Goal: Check status: Check status

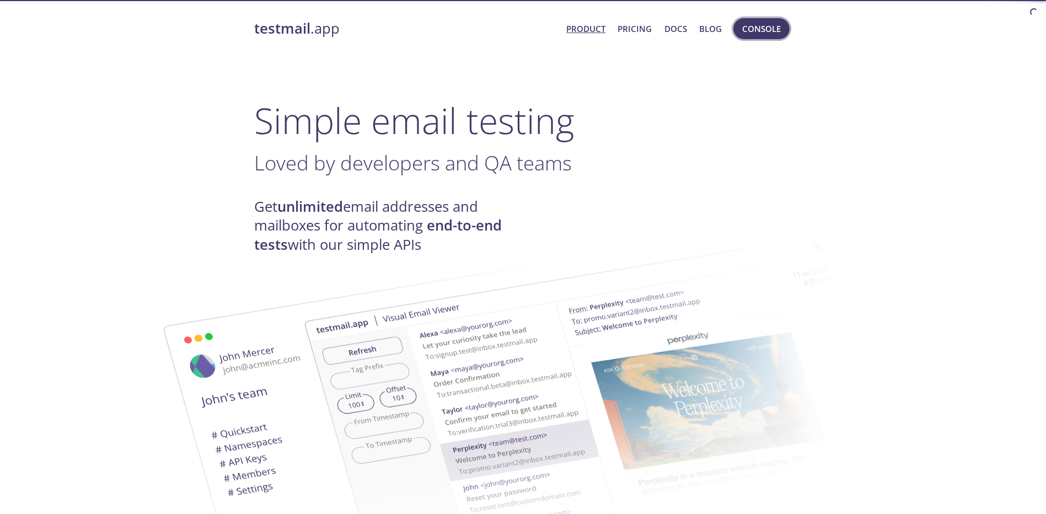
click at [764, 30] on span "Console" at bounding box center [761, 29] width 39 height 14
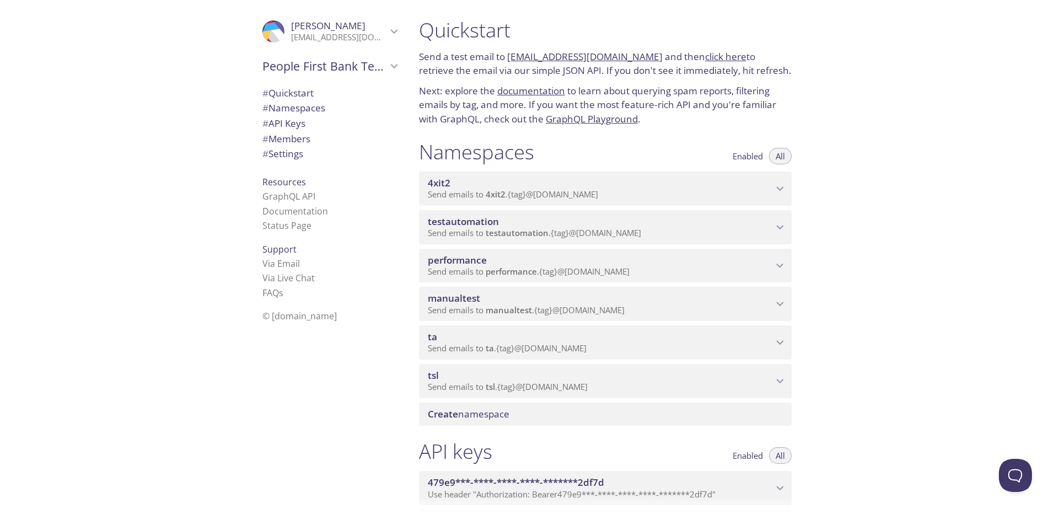
click at [537, 268] on span "performance" at bounding box center [511, 271] width 51 height 11
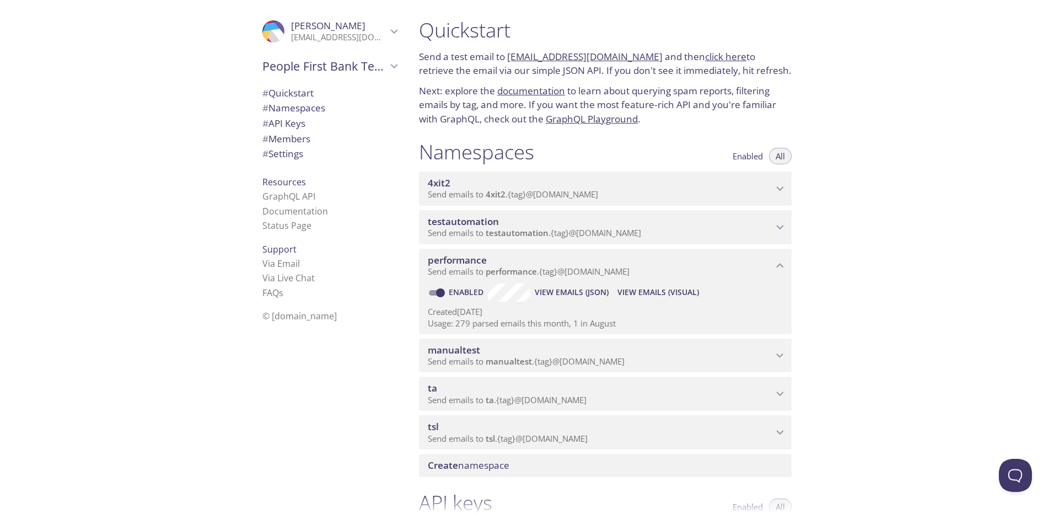
click at [632, 287] on span "View Emails (Visual)" at bounding box center [658, 292] width 82 height 13
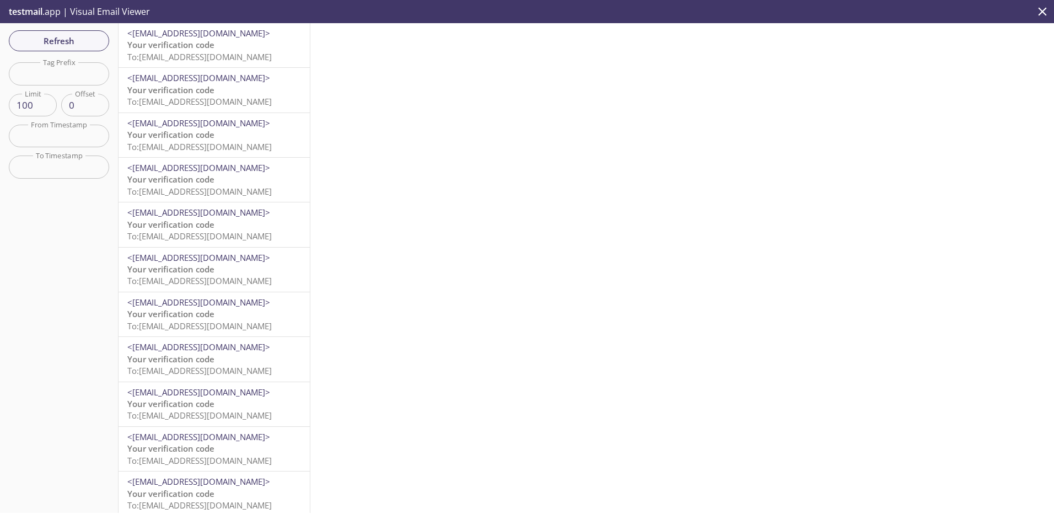
click at [214, 56] on span "To: [EMAIL_ADDRESS][DOMAIN_NAME]" at bounding box center [199, 56] width 144 height 11
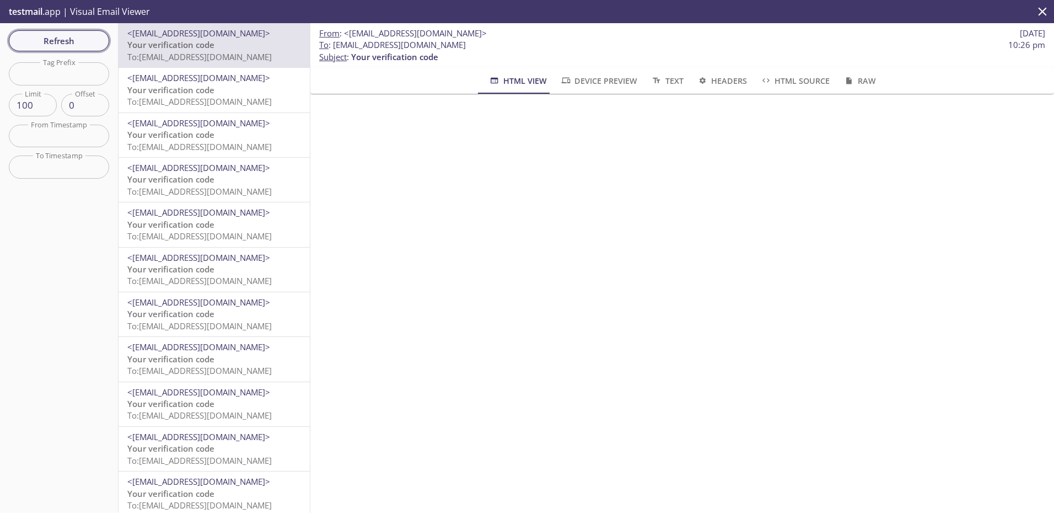
click at [75, 37] on span "Refresh" at bounding box center [59, 41] width 83 height 14
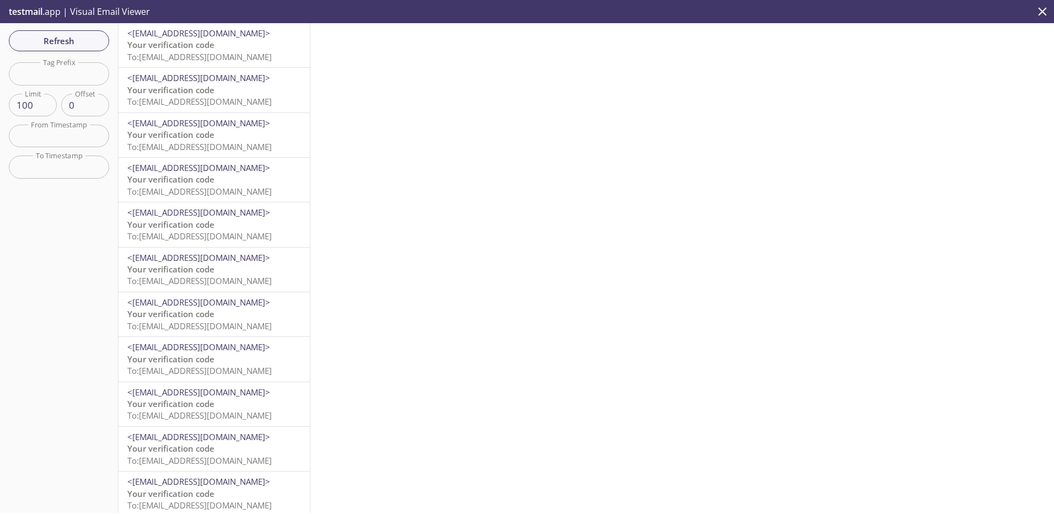
click at [192, 55] on span "To: [EMAIL_ADDRESS][DOMAIN_NAME]" at bounding box center [199, 56] width 144 height 11
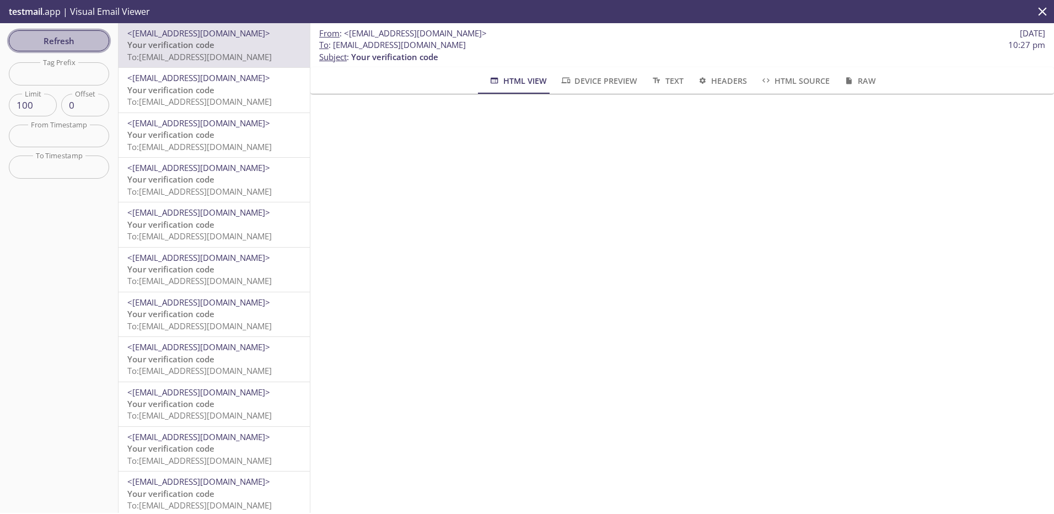
click at [67, 37] on span "Refresh" at bounding box center [59, 41] width 83 height 14
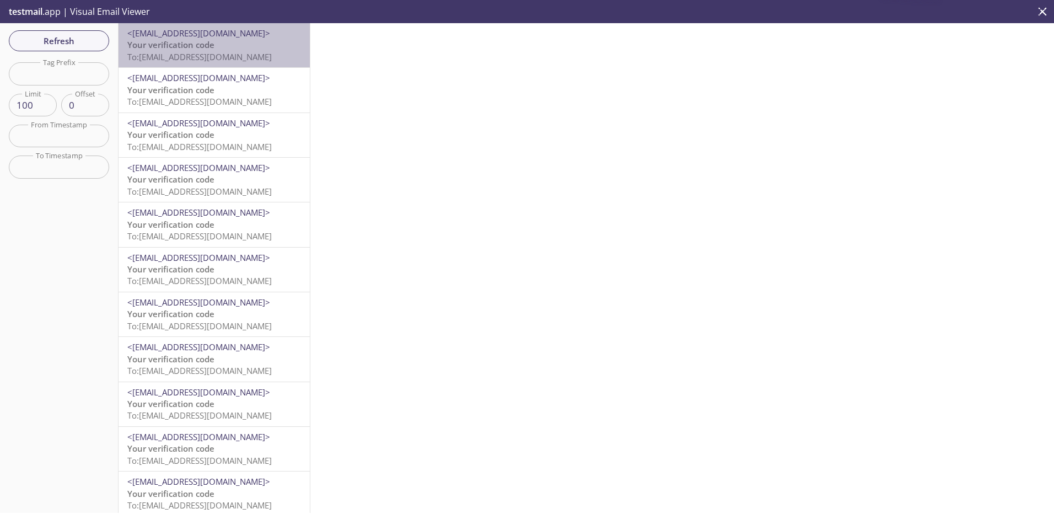
click at [230, 42] on p "Your verification code To: [EMAIL_ADDRESS][DOMAIN_NAME]" at bounding box center [214, 51] width 174 height 24
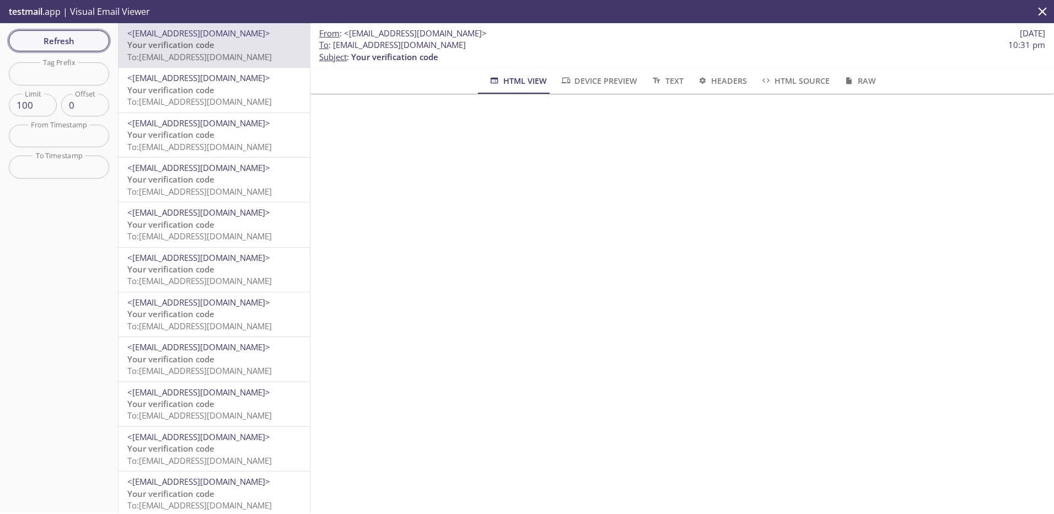
click at [79, 34] on span "Refresh" at bounding box center [59, 41] width 83 height 14
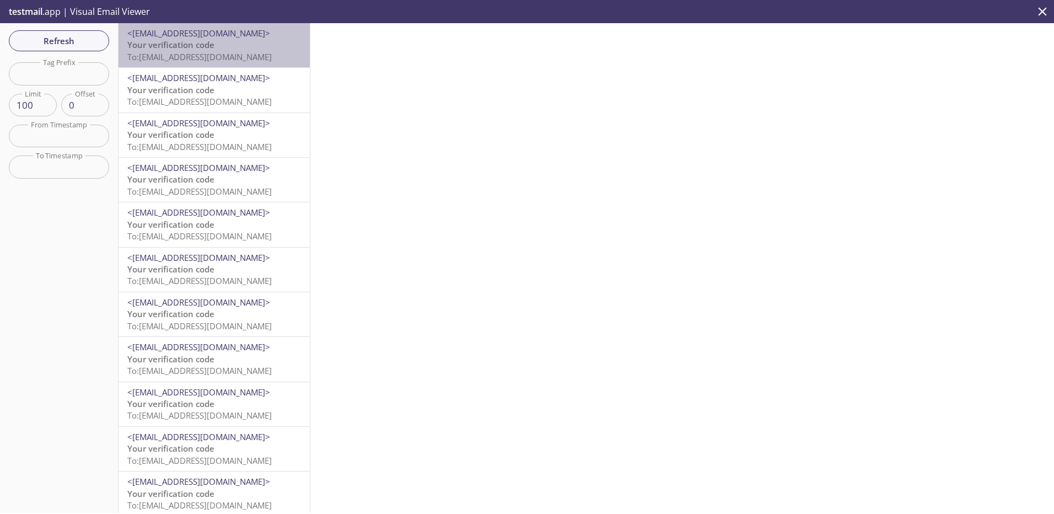
click at [225, 35] on span "<[EMAIL_ADDRESS][DOMAIN_NAME]>" at bounding box center [198, 33] width 143 height 11
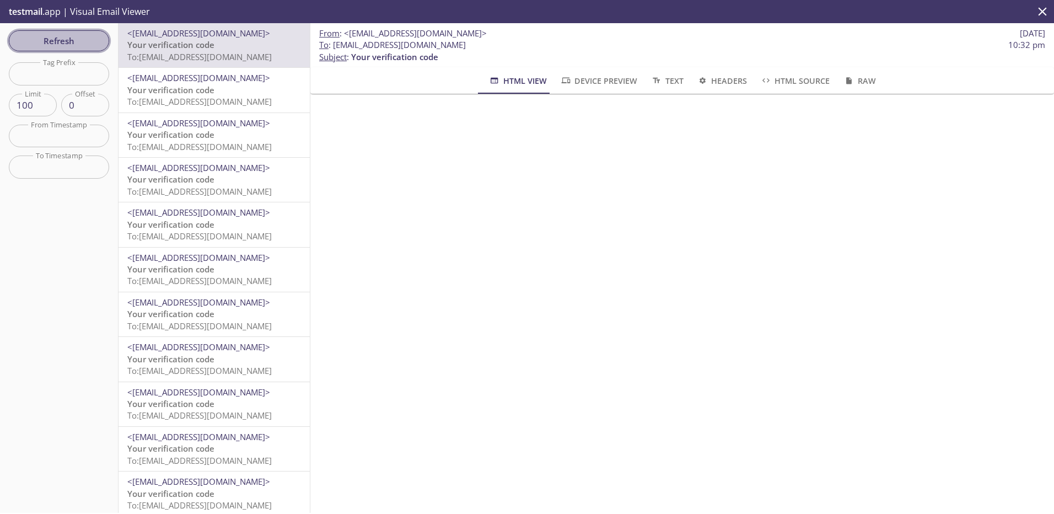
click at [76, 40] on span "Refresh" at bounding box center [59, 41] width 83 height 14
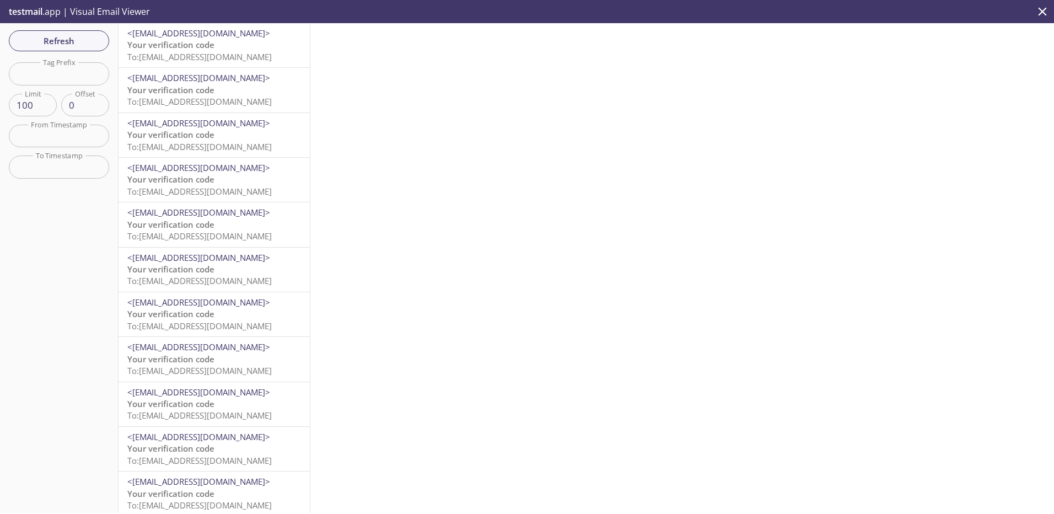
click at [238, 43] on p "Your verification code To: [EMAIL_ADDRESS][DOMAIN_NAME]" at bounding box center [214, 51] width 174 height 24
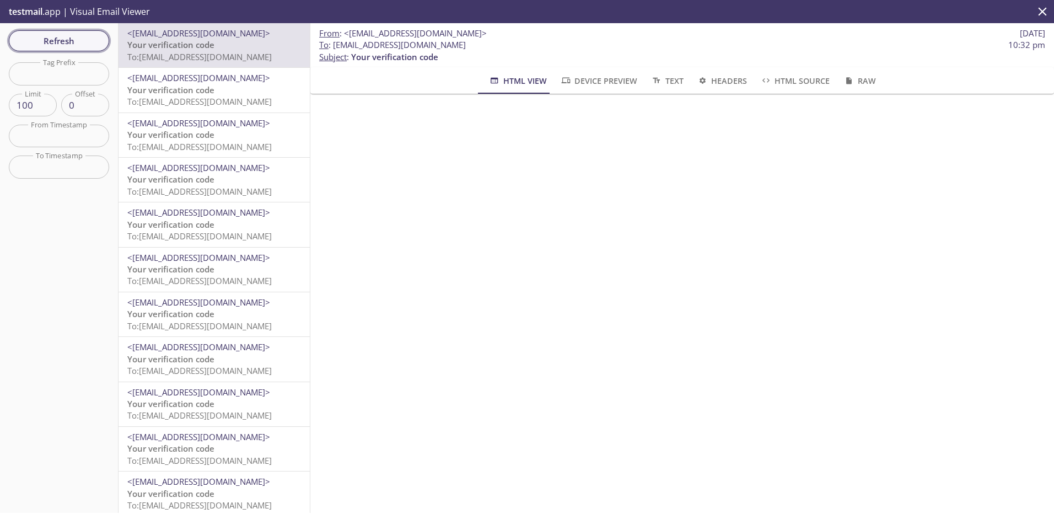
click at [71, 44] on span "Refresh" at bounding box center [59, 41] width 83 height 14
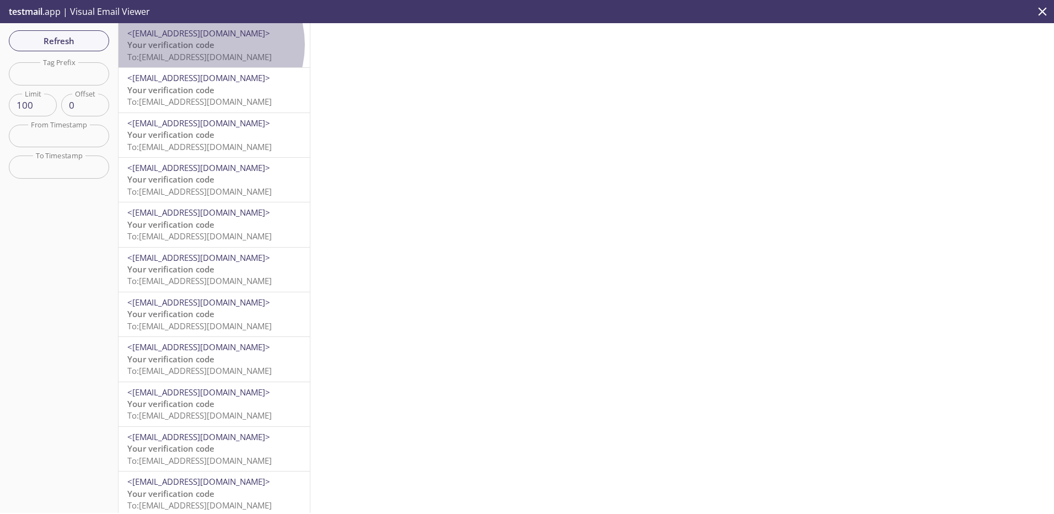
click at [205, 45] on span "Your verification code" at bounding box center [170, 44] width 87 height 11
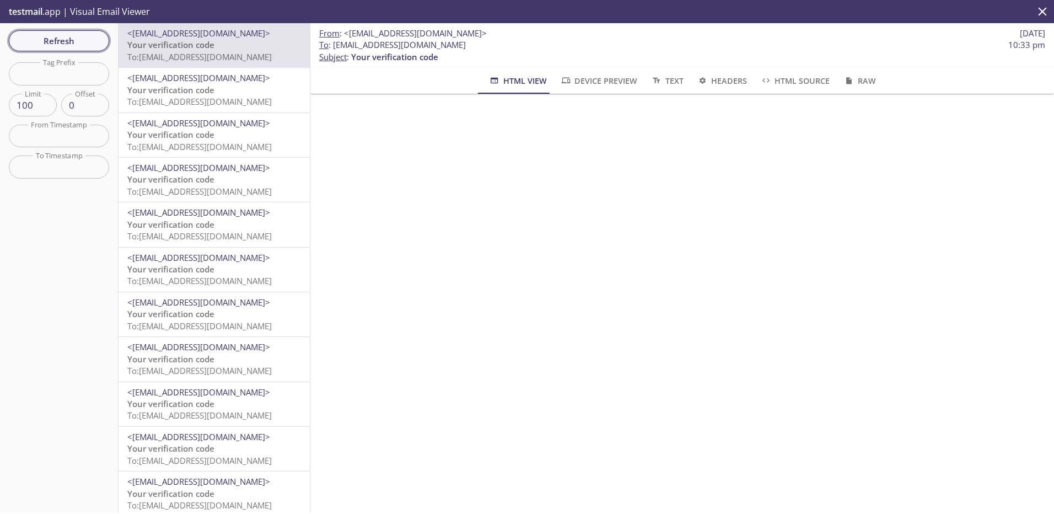
click at [71, 39] on span "Refresh" at bounding box center [59, 41] width 83 height 14
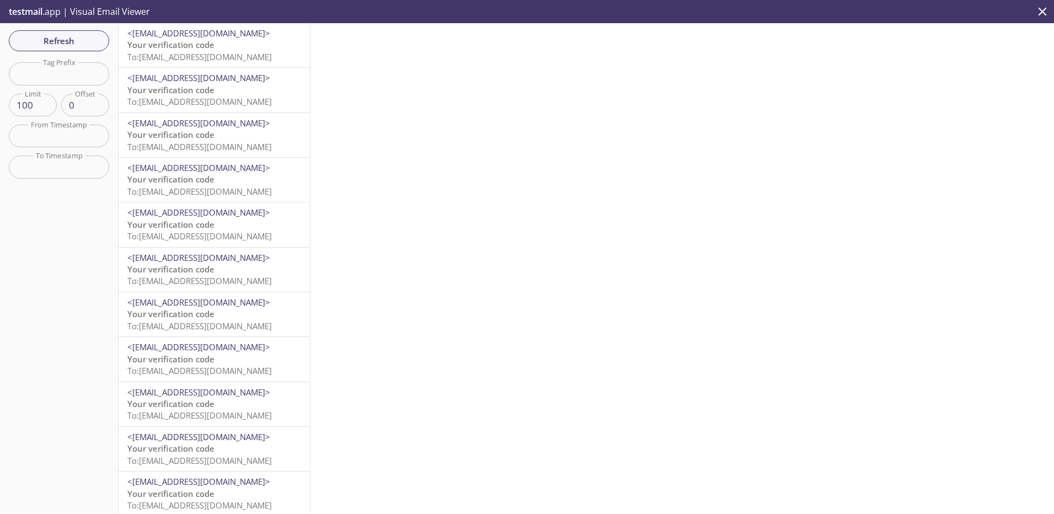
click at [190, 52] on span "To: [EMAIL_ADDRESS][DOMAIN_NAME]" at bounding box center [199, 56] width 144 height 11
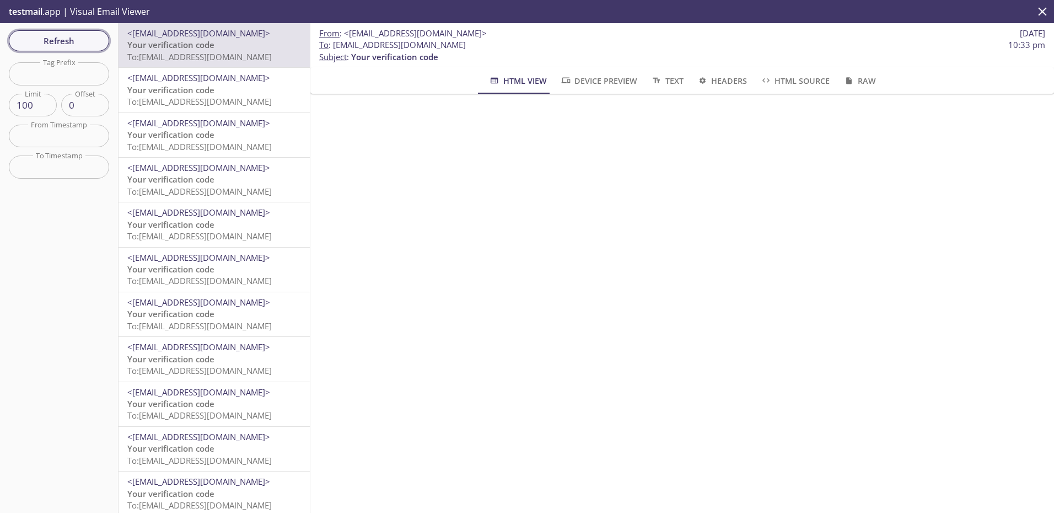
click at [40, 42] on span "Refresh" at bounding box center [59, 41] width 83 height 14
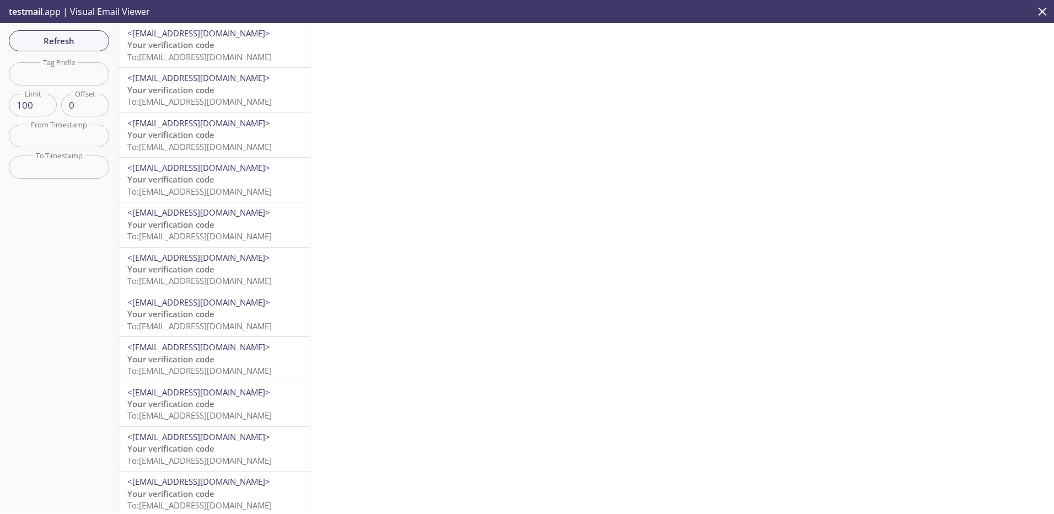
click at [227, 51] on span "To: [EMAIL_ADDRESS][DOMAIN_NAME]" at bounding box center [199, 56] width 144 height 11
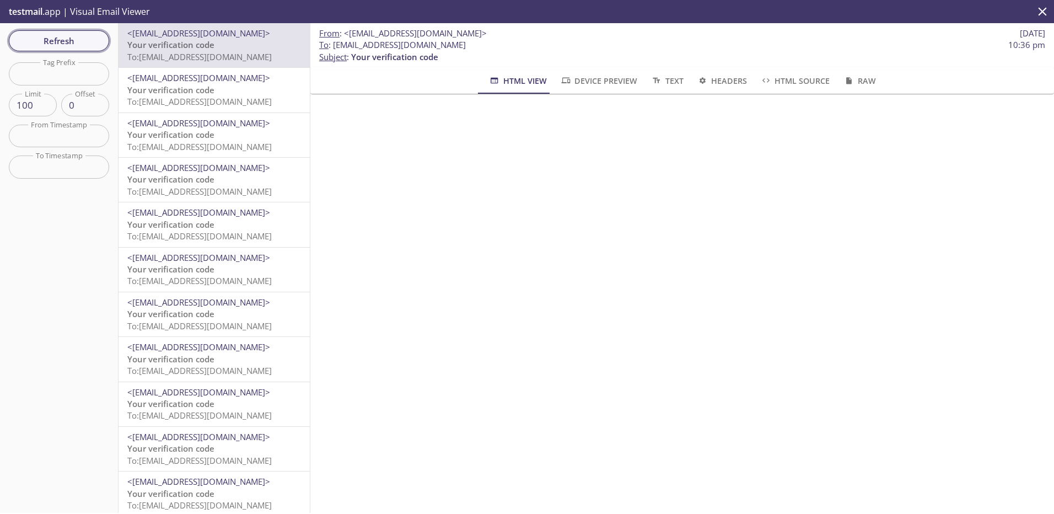
click at [72, 46] on span "Refresh" at bounding box center [59, 41] width 83 height 14
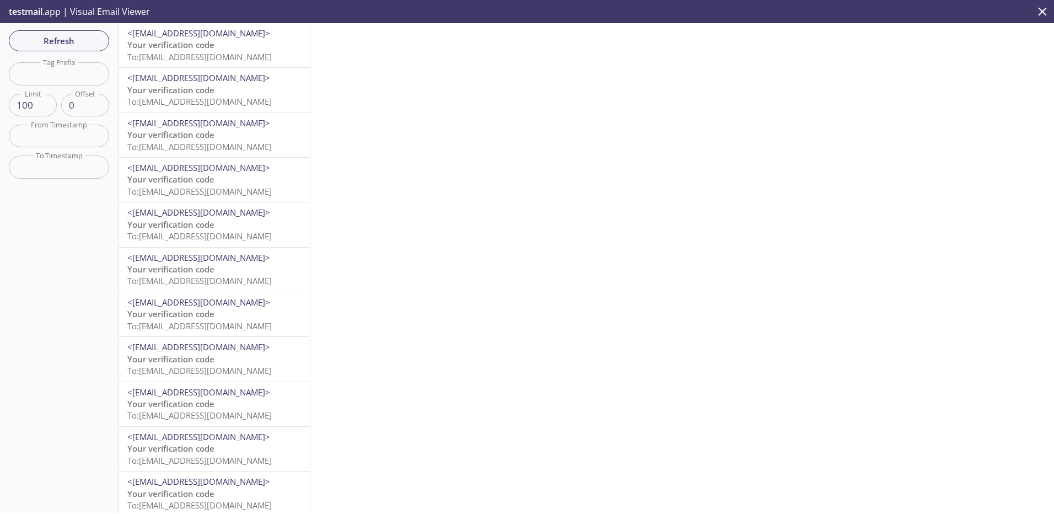
click at [227, 51] on span "To: [EMAIL_ADDRESS][DOMAIN_NAME]" at bounding box center [199, 56] width 144 height 11
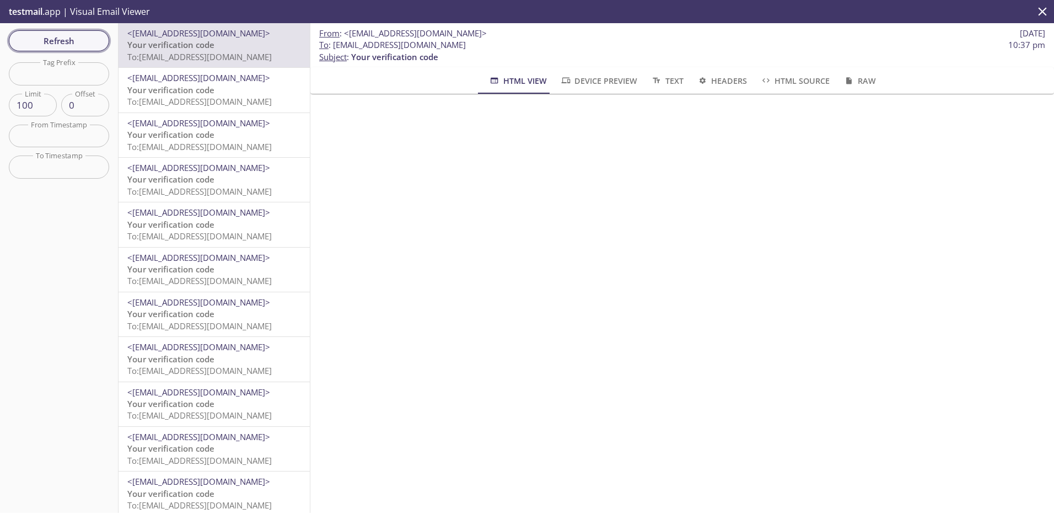
click at [80, 44] on span "Refresh" at bounding box center [59, 41] width 83 height 14
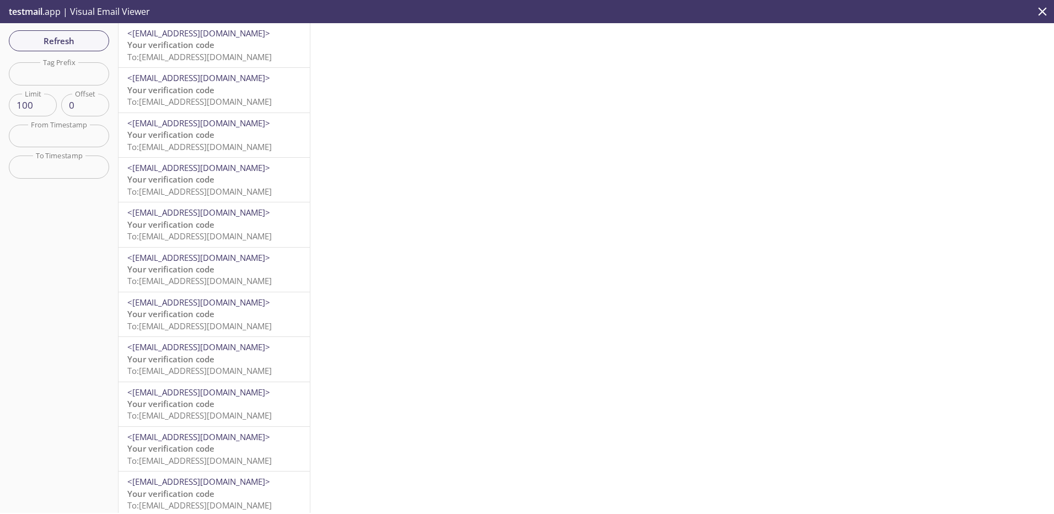
click at [186, 47] on span "Your verification code" at bounding box center [170, 44] width 87 height 11
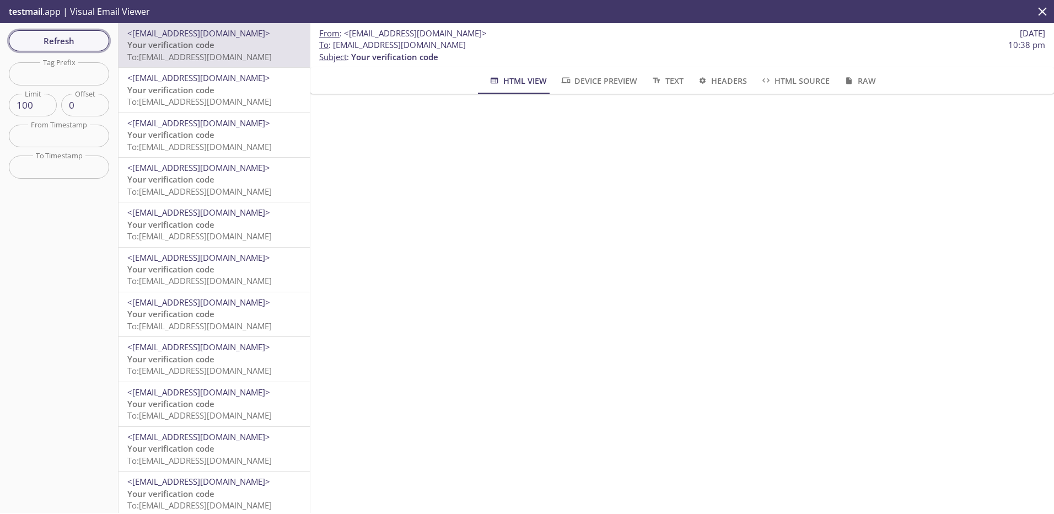
click at [75, 36] on span "Refresh" at bounding box center [59, 41] width 83 height 14
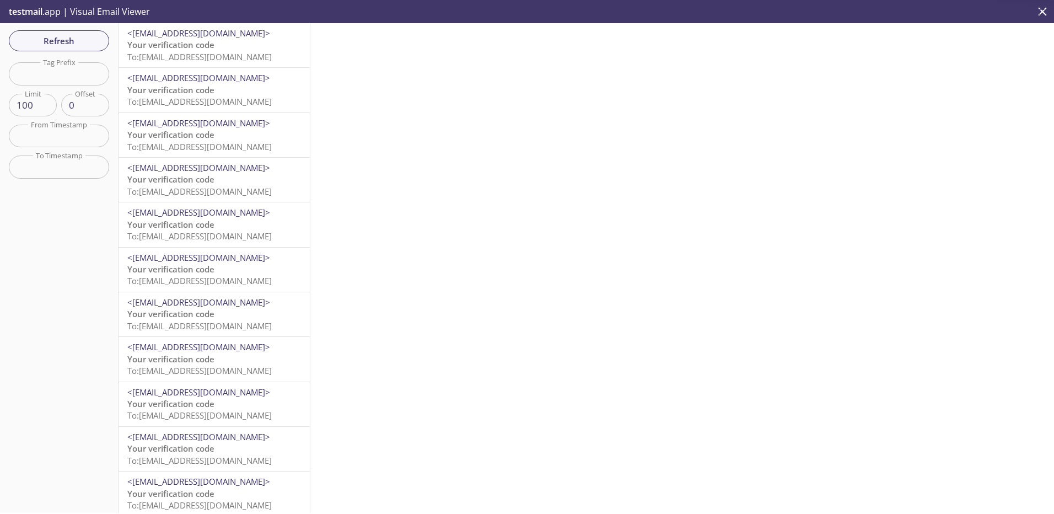
click at [255, 61] on span "To: [EMAIL_ADDRESS][DOMAIN_NAME]" at bounding box center [199, 56] width 144 height 11
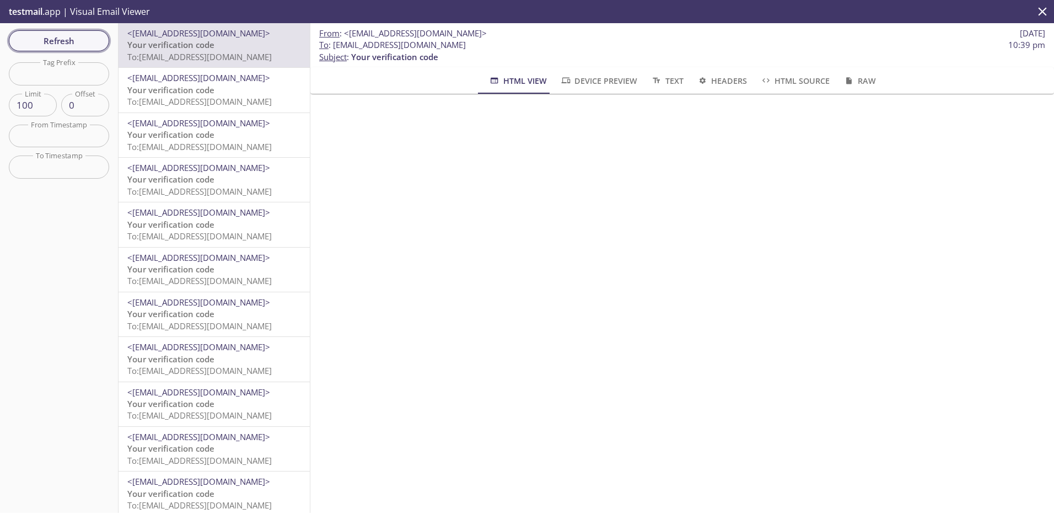
click at [66, 36] on span "Refresh" at bounding box center [59, 41] width 83 height 14
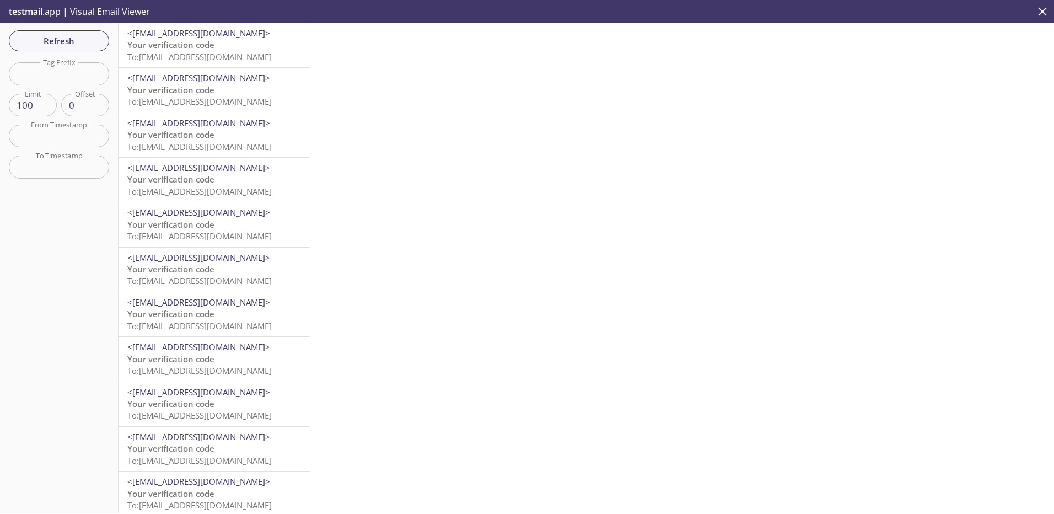
click at [215, 44] on p "Your verification code To: [EMAIL_ADDRESS][DOMAIN_NAME]" at bounding box center [214, 51] width 174 height 24
